Goal: Browse casually

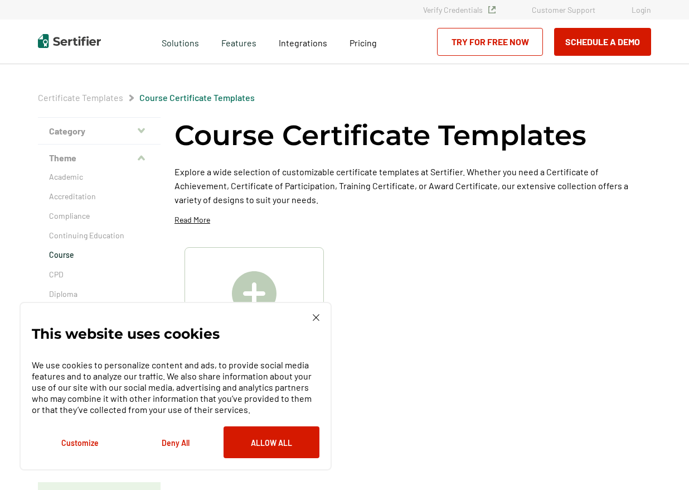
click at [63, 39] on img at bounding box center [69, 41] width 63 height 14
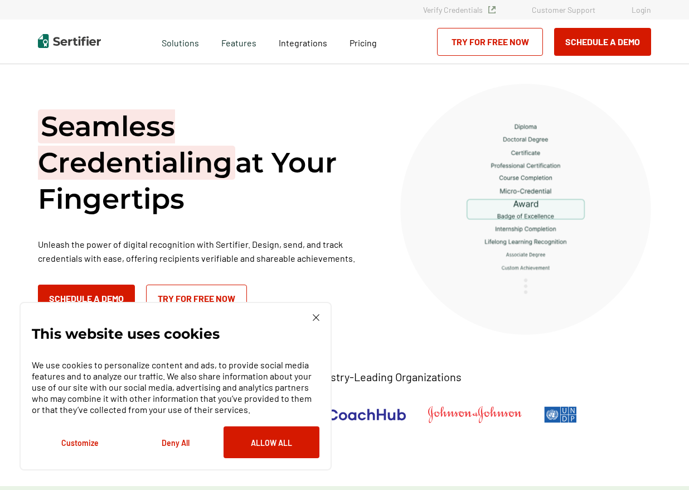
click at [319, 315] on img at bounding box center [316, 317] width 7 height 7
